Goal: Task Accomplishment & Management: Use online tool/utility

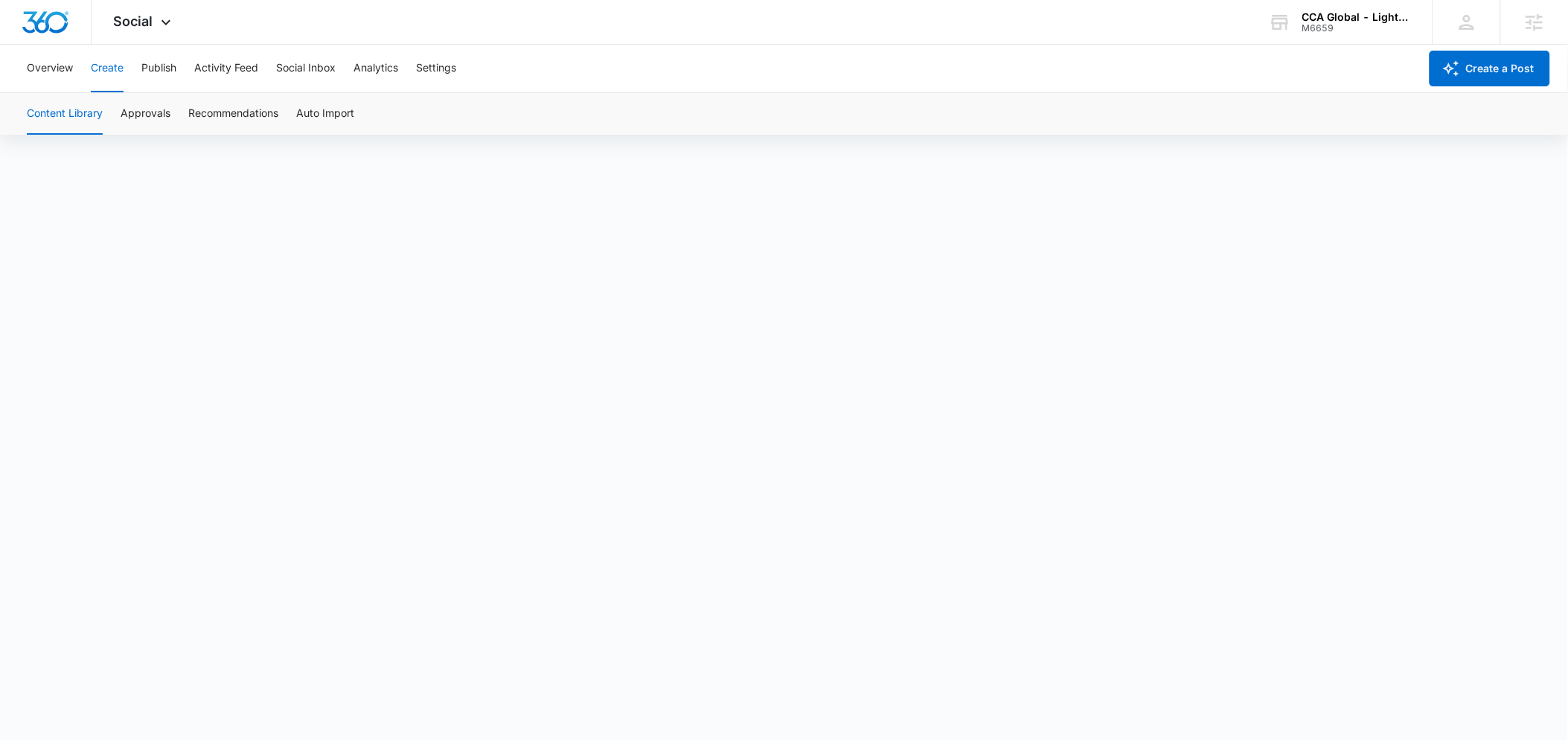
scroll to position [11, 0]
click at [181, 68] on div "Overview Create Publish Activity Feed Social Inbox Analytics Settings" at bounding box center [718, 68] width 1401 height 48
click at [162, 115] on button "Approvals" at bounding box center [145, 114] width 50 height 42
click at [105, 69] on button "Create" at bounding box center [107, 68] width 33 height 48
click at [499, 473] on span "Punctuation problem" at bounding box center [502, 473] width 88 height 15
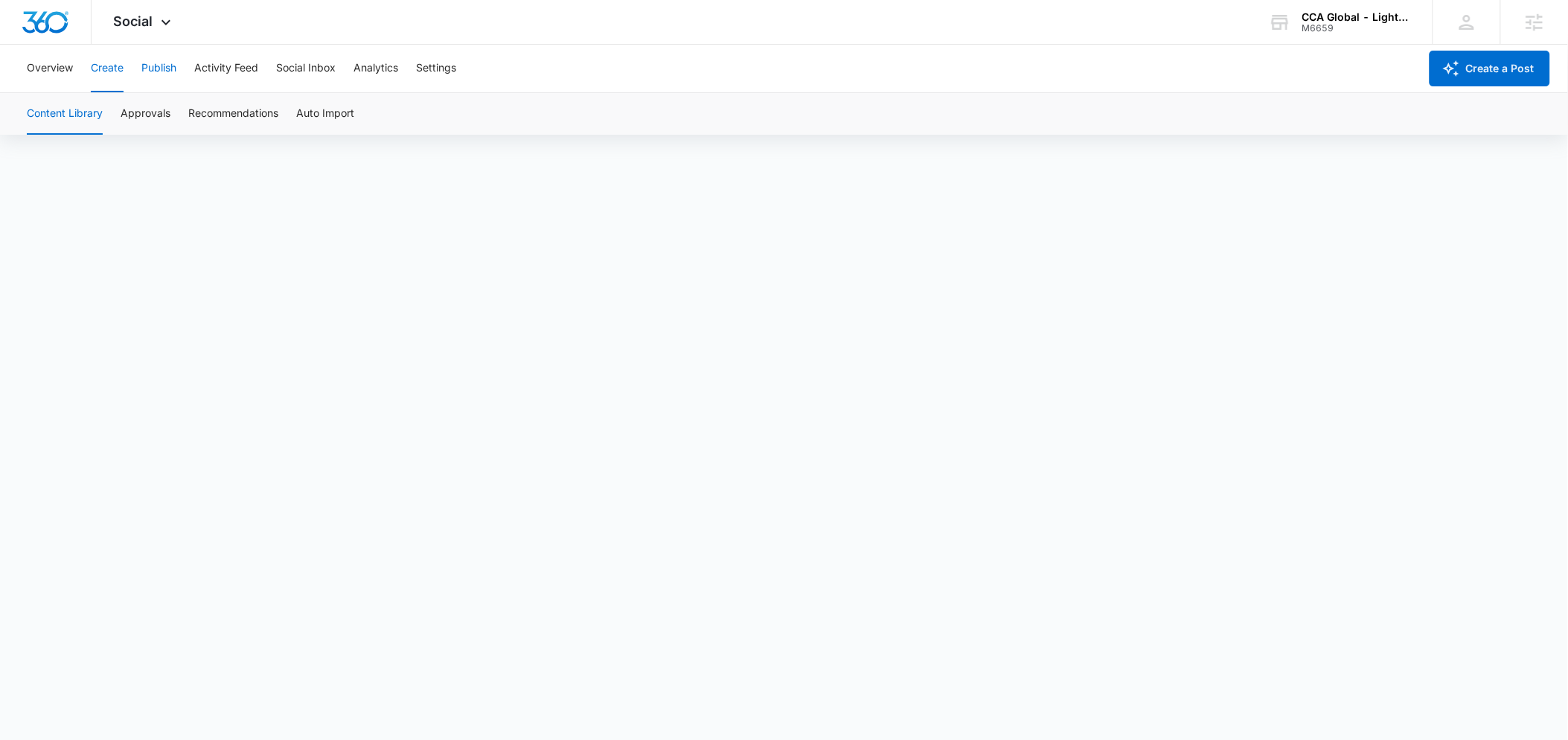
click at [149, 71] on button "Publish" at bounding box center [159, 68] width 35 height 48
